Goal: Information Seeking & Learning: Learn about a topic

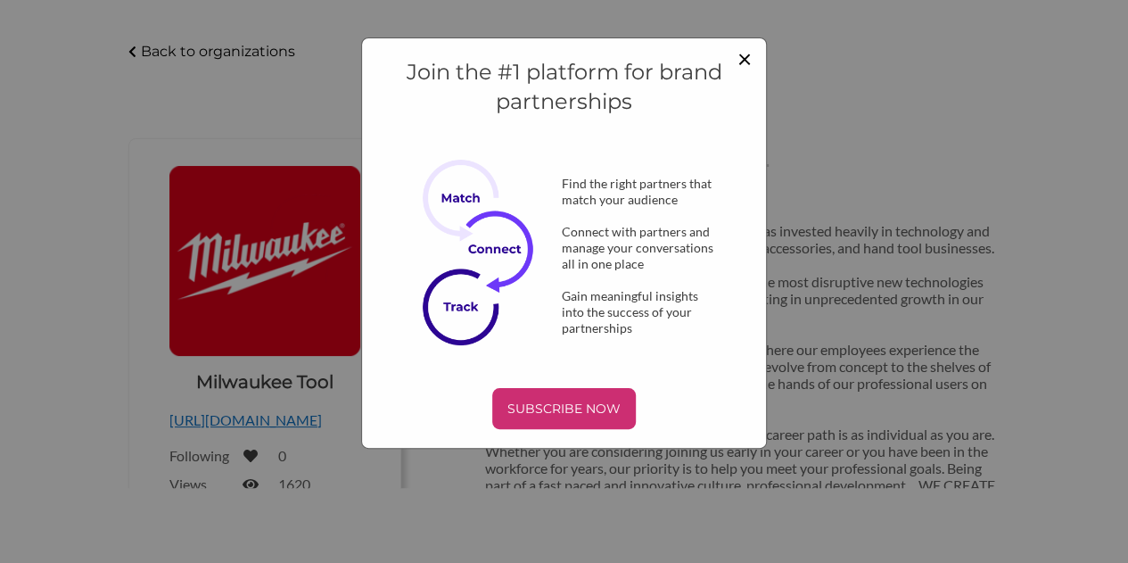
click at [743, 57] on span "×" at bounding box center [745, 58] width 14 height 30
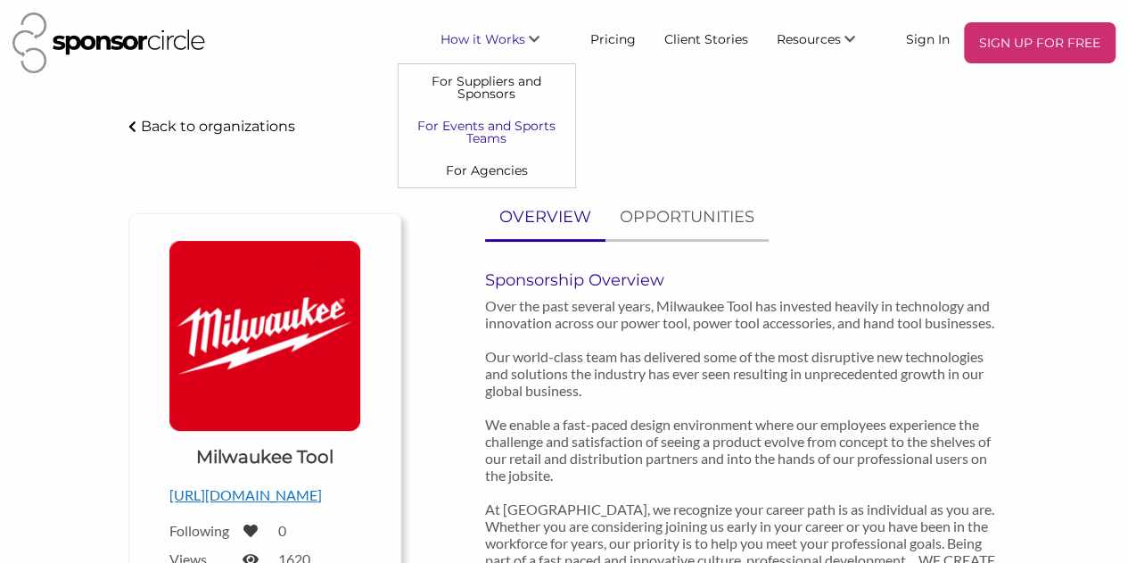
click at [496, 138] on link "For Events and Sports Teams" at bounding box center [487, 132] width 177 height 45
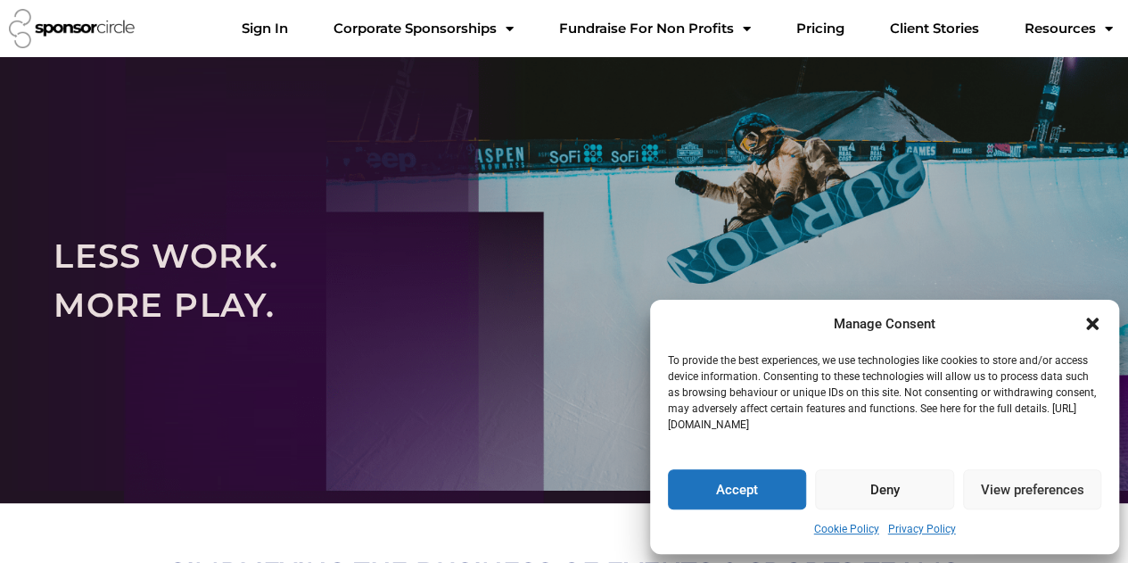
click at [1095, 322] on icon "Close dialogue" at bounding box center [1092, 324] width 12 height 12
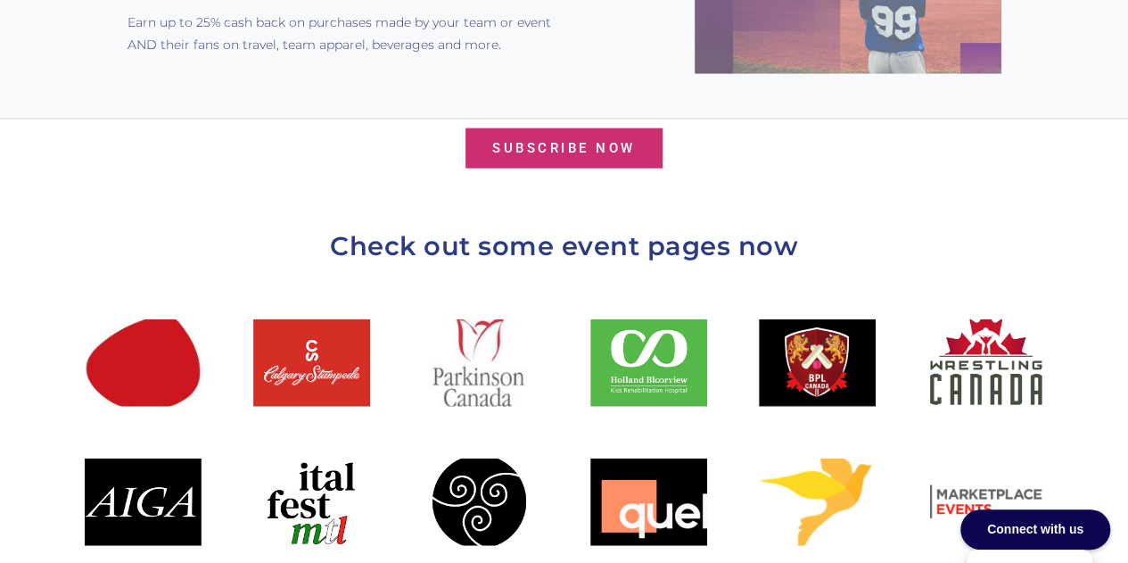
scroll to position [1852, 0]
